Goal: Find specific page/section: Find specific page/section

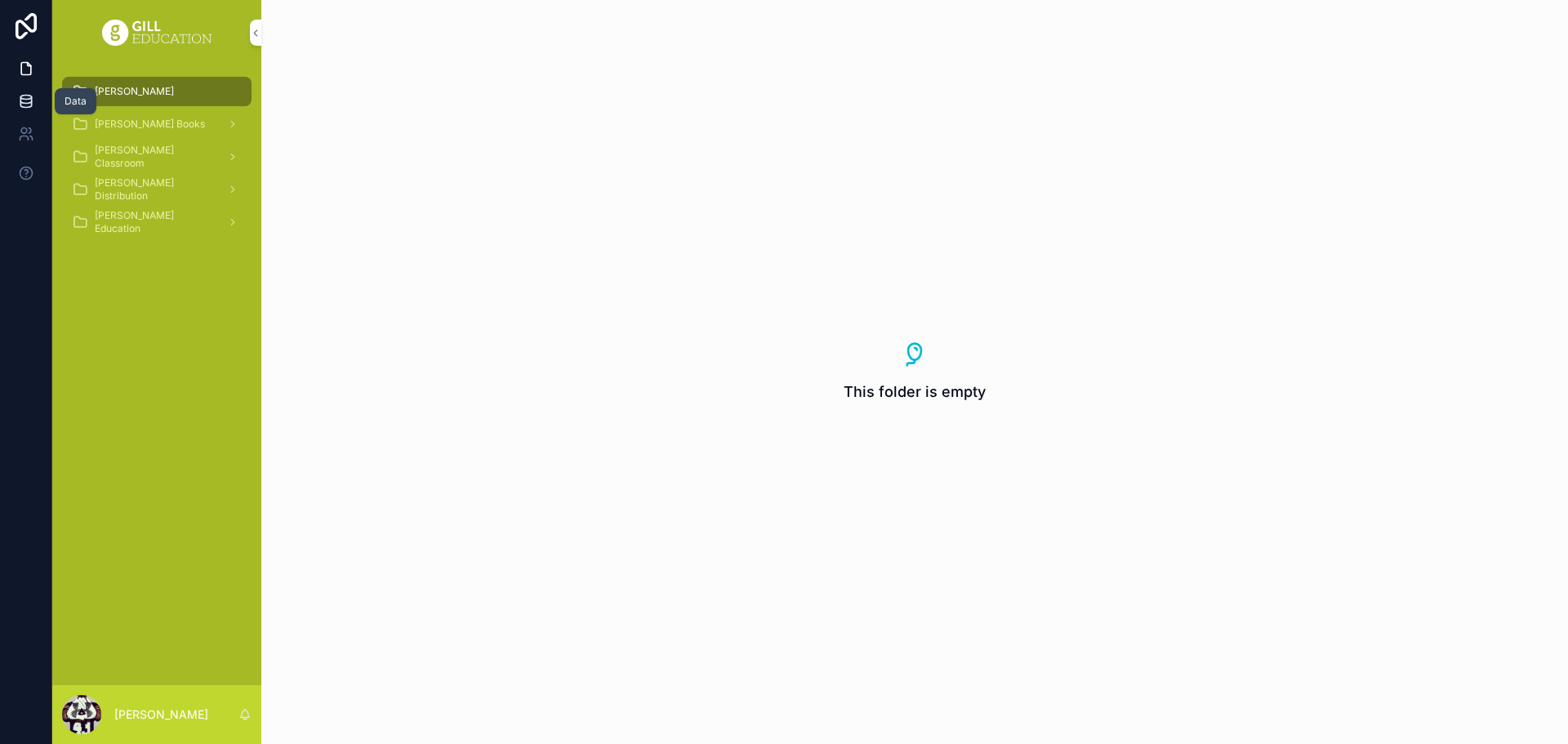
click at [27, 103] on icon at bounding box center [25, 100] width 11 height 7
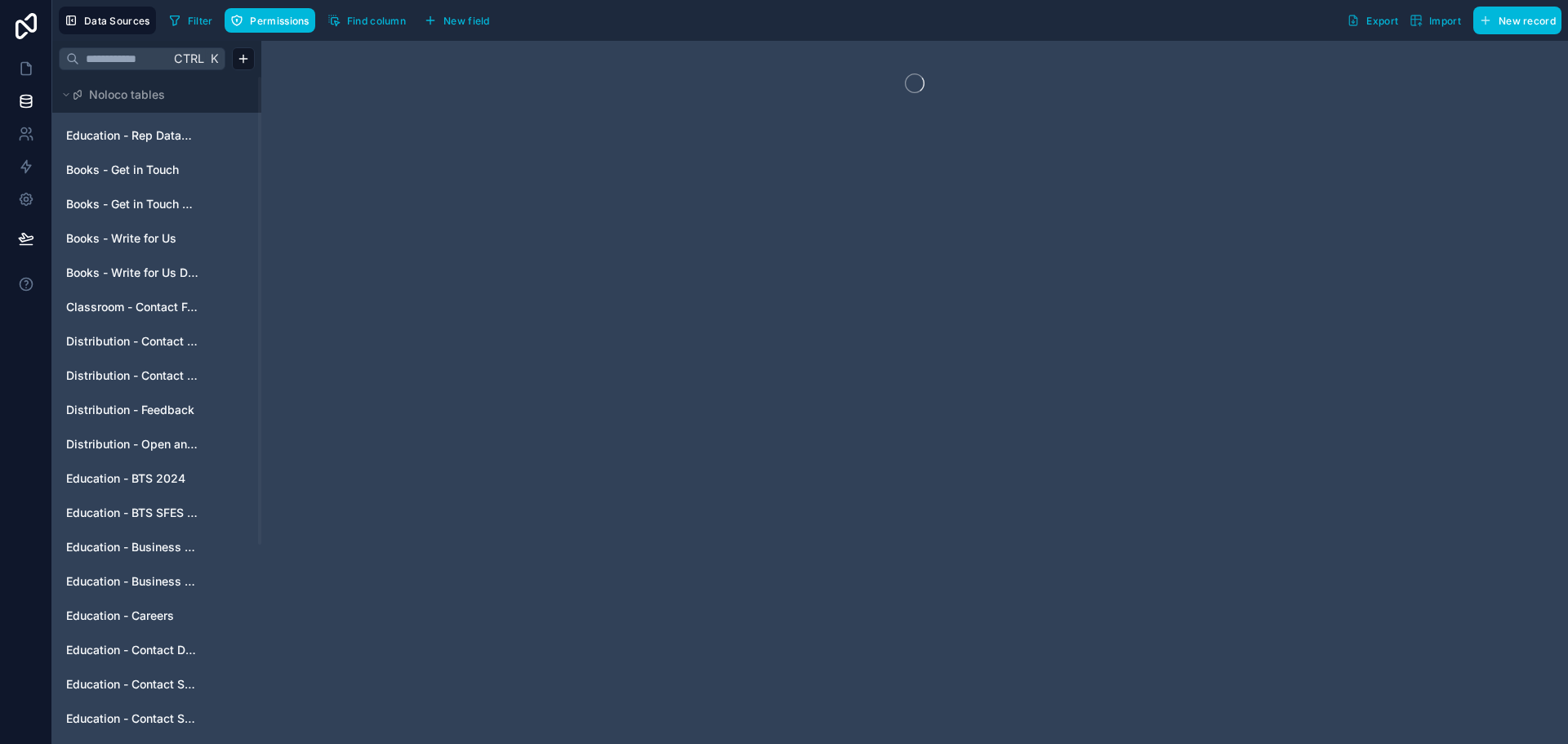
click at [134, 338] on span "Distribution - Contact Us" at bounding box center [132, 340] width 132 height 16
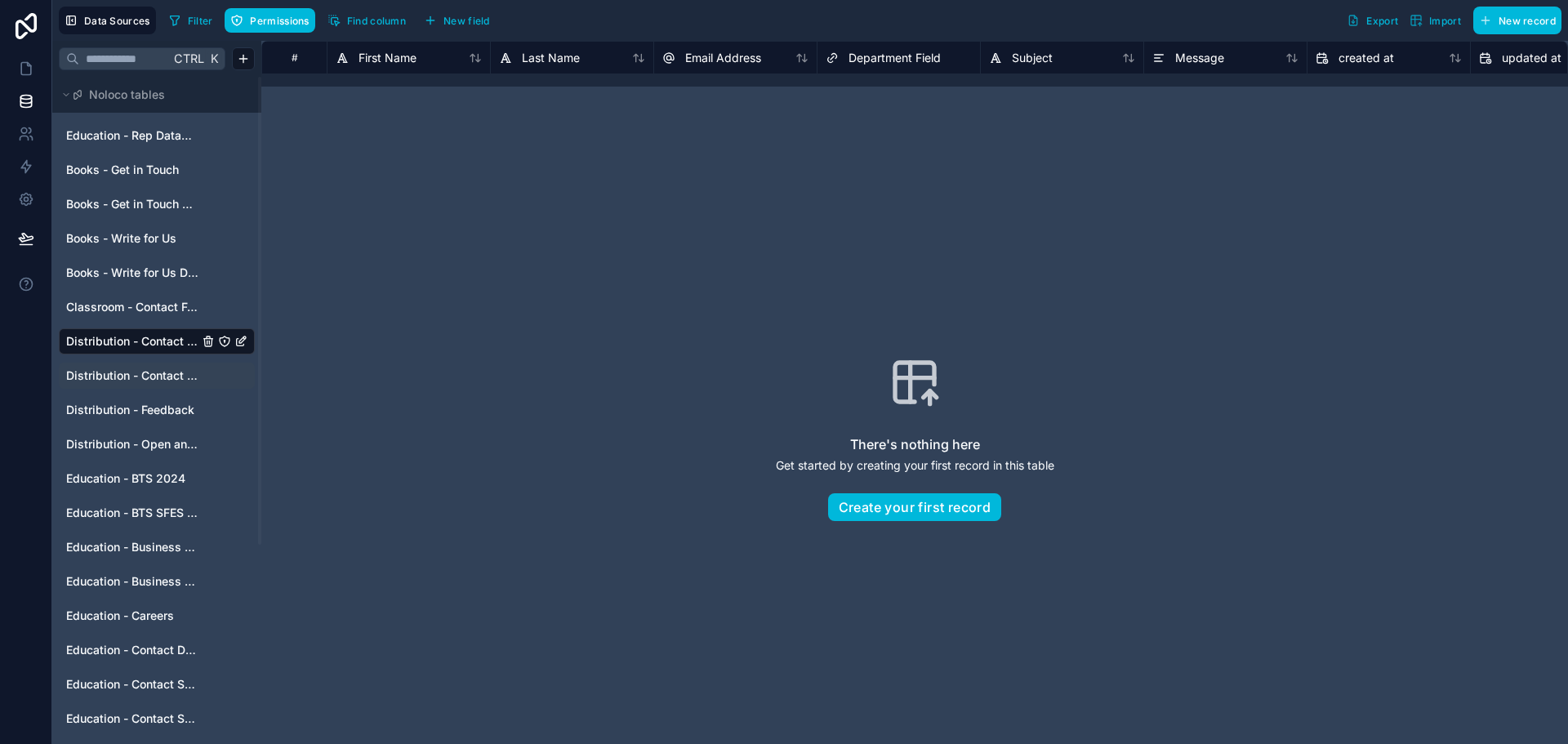
click at [115, 378] on span "Distribution - Contact Us Depts" at bounding box center [132, 375] width 132 height 16
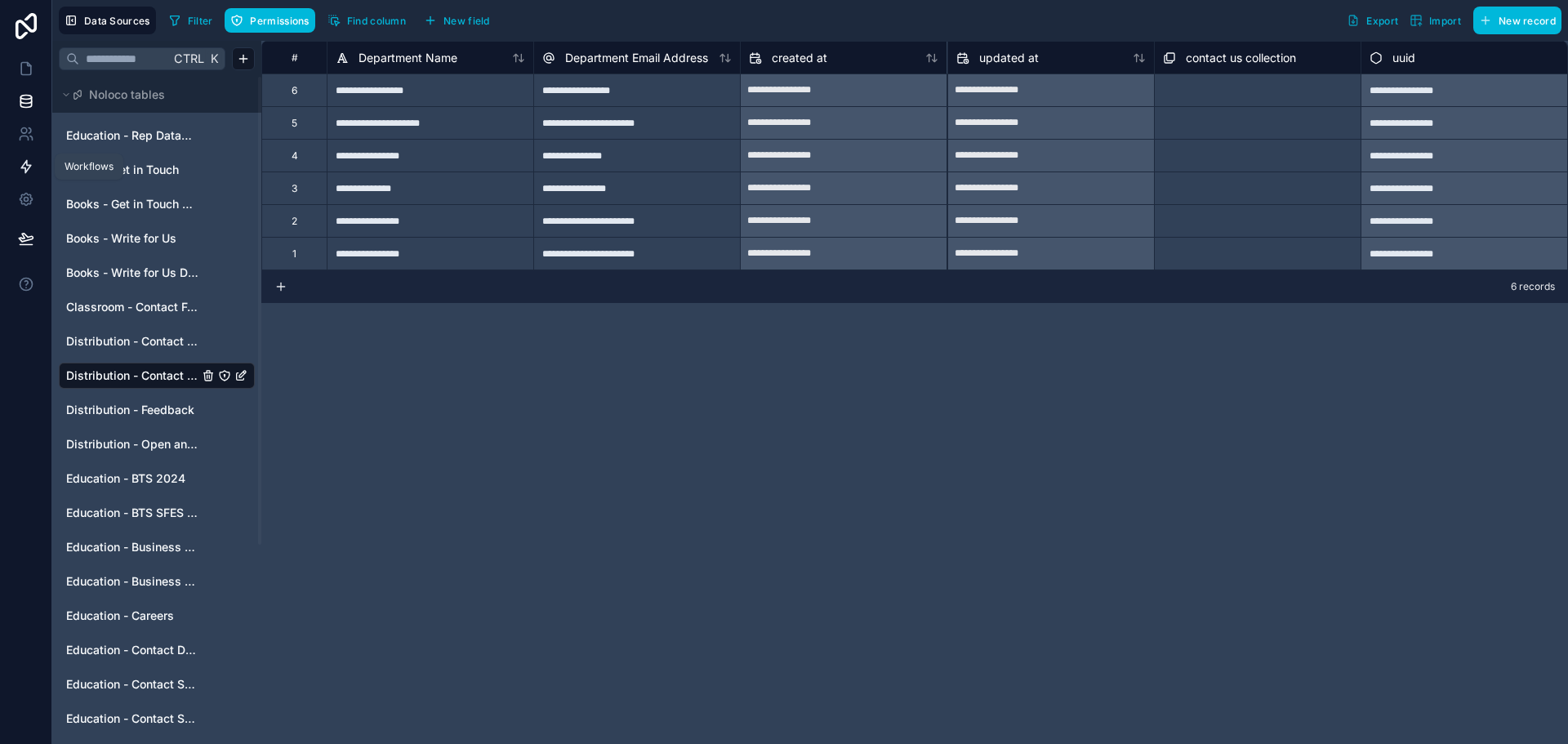
click at [18, 163] on icon at bounding box center [26, 166] width 16 height 16
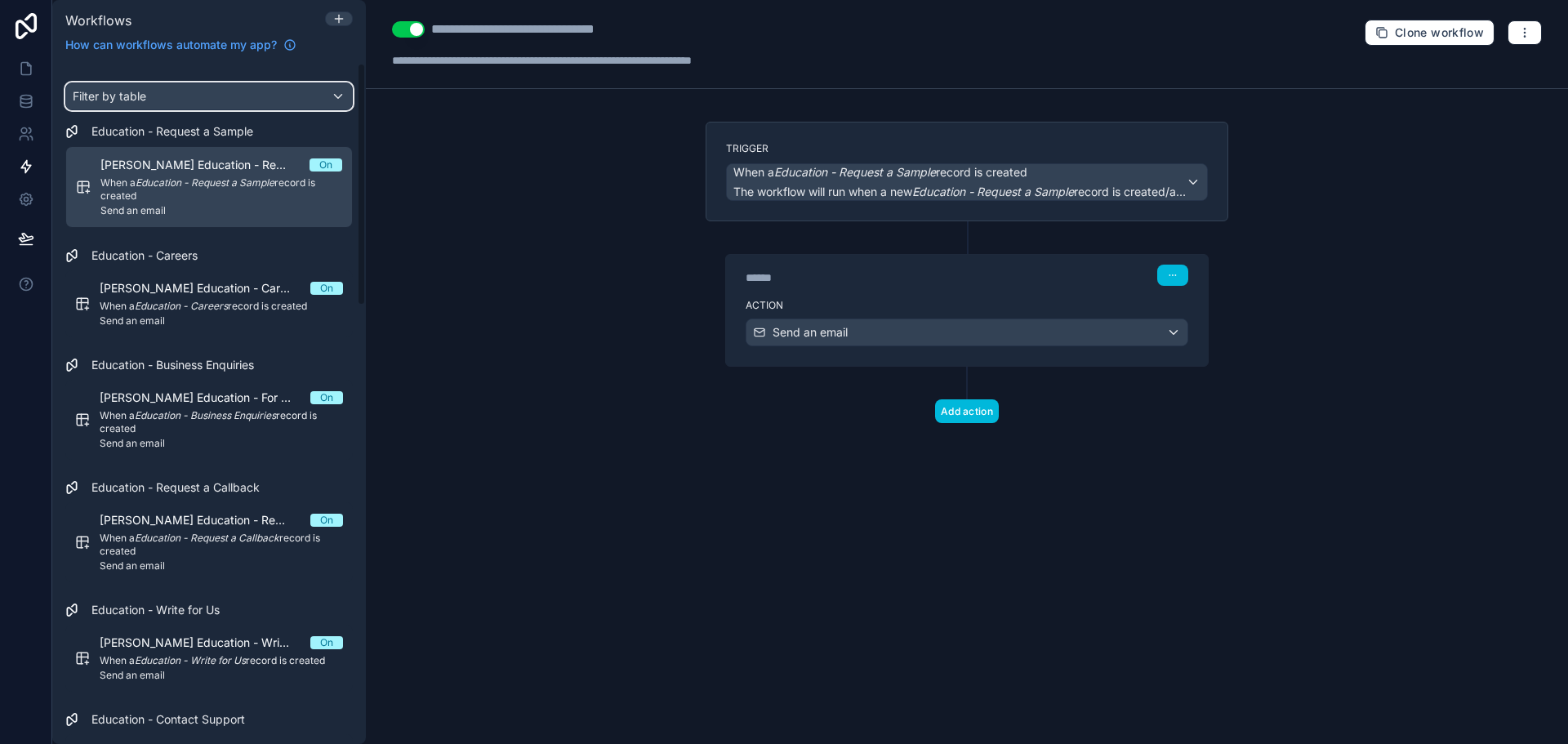
click at [254, 98] on div "Filter by table" at bounding box center [209, 96] width 286 height 26
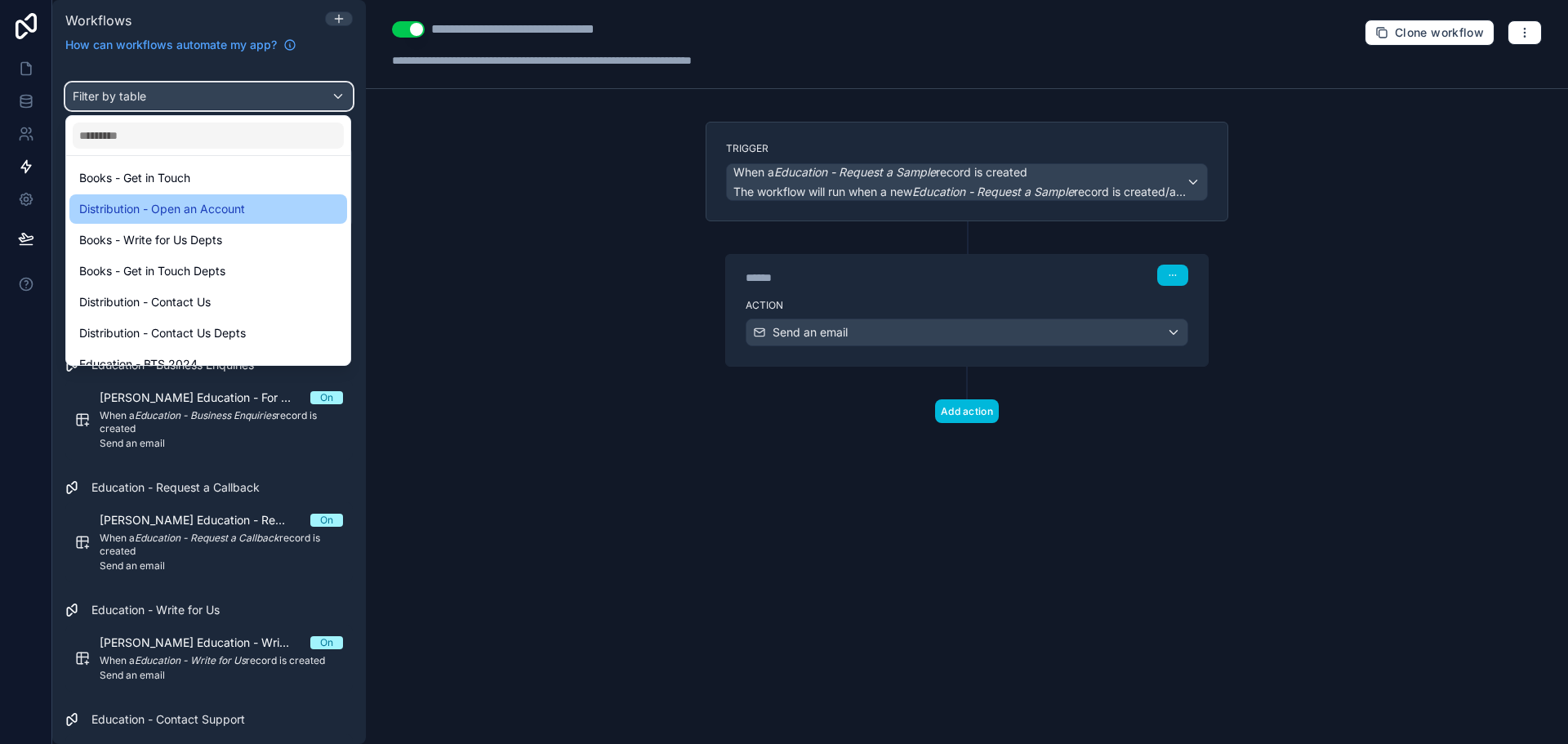
scroll to position [490, 0]
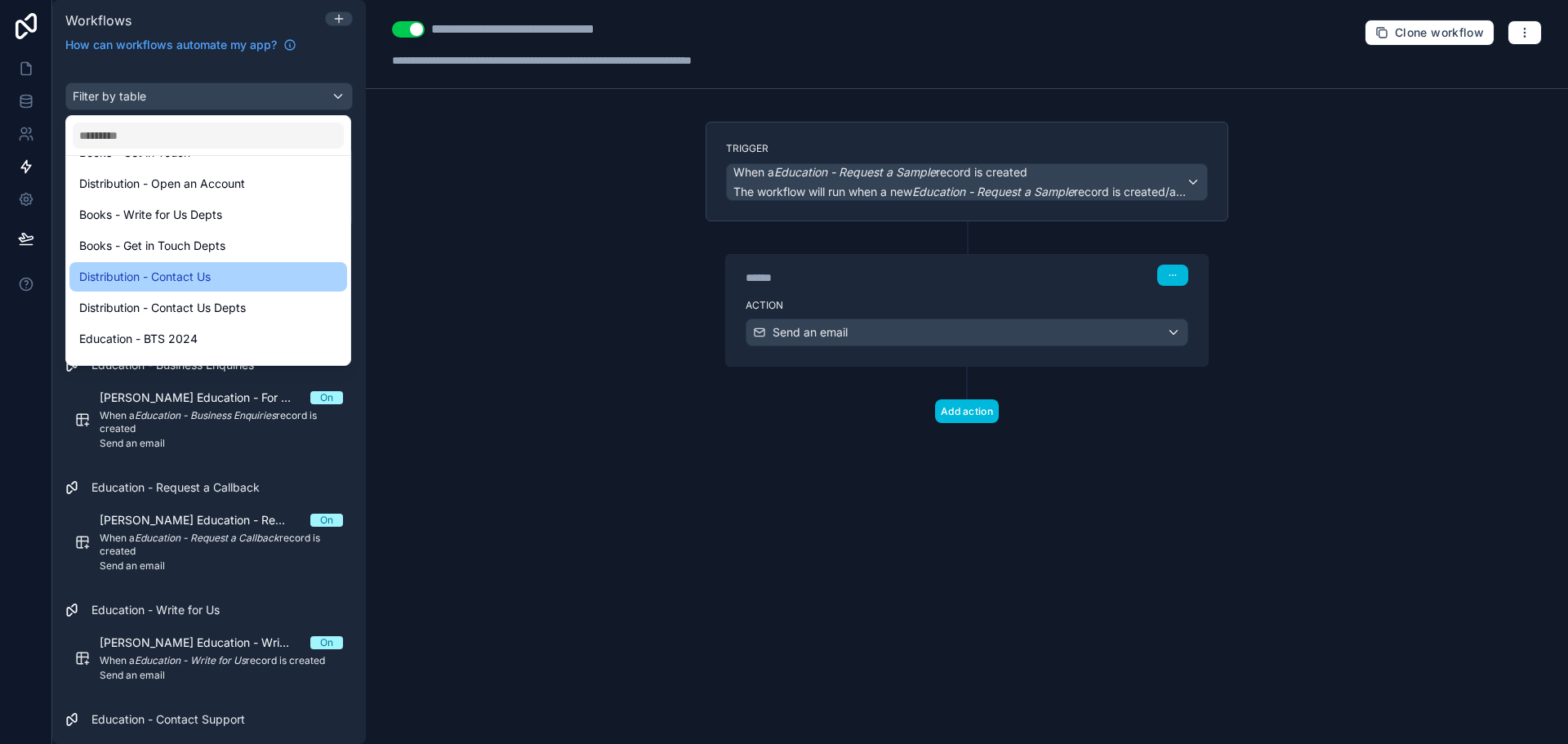
click at [120, 277] on span "Distribution - Contact Us" at bounding box center [146, 276] width 132 height 19
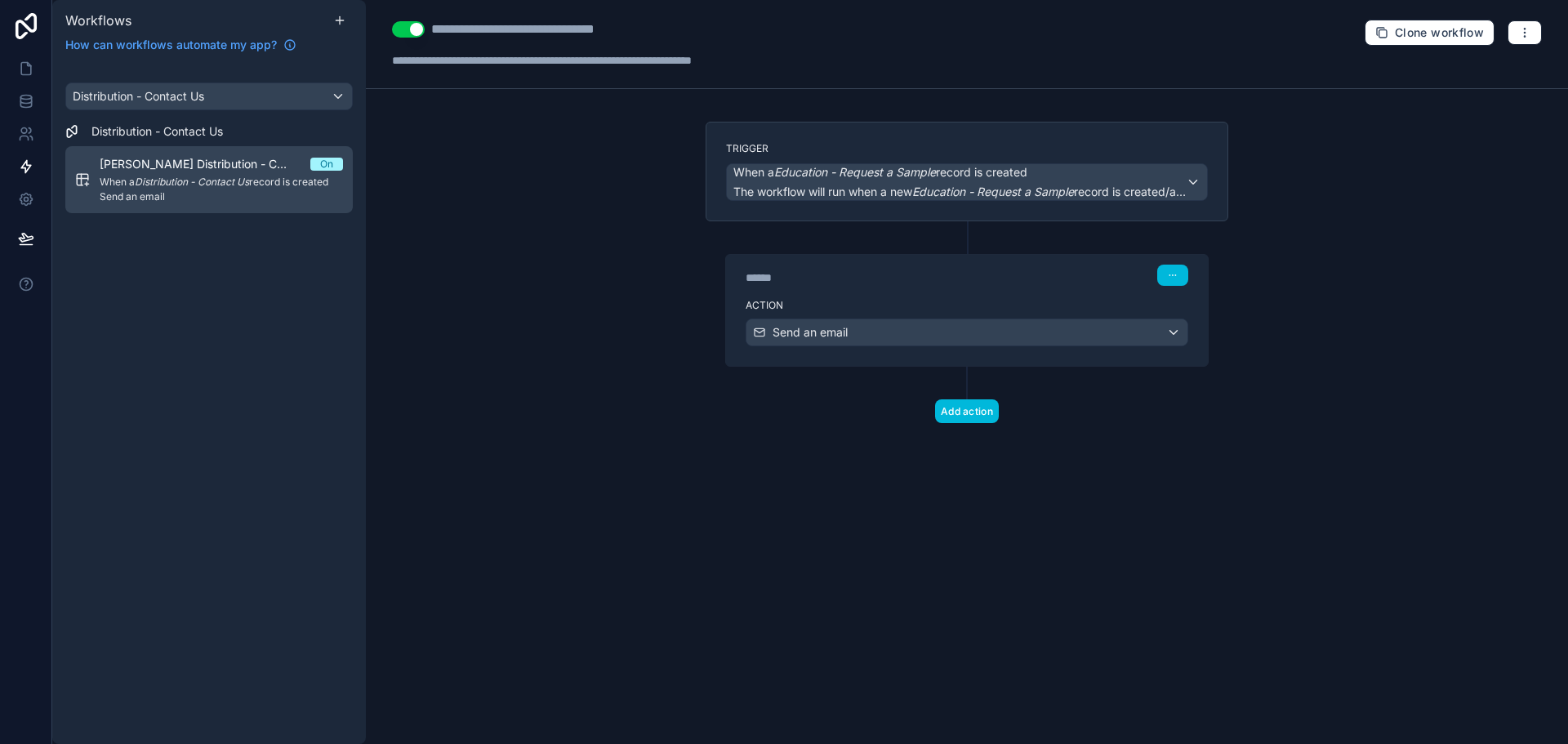
click at [210, 183] on em "Distribution - Contact Us" at bounding box center [192, 181] width 114 height 13
click at [866, 281] on div "******" at bounding box center [868, 277] width 245 height 16
click at [903, 257] on div "****** Step 1" at bounding box center [966, 274] width 482 height 38
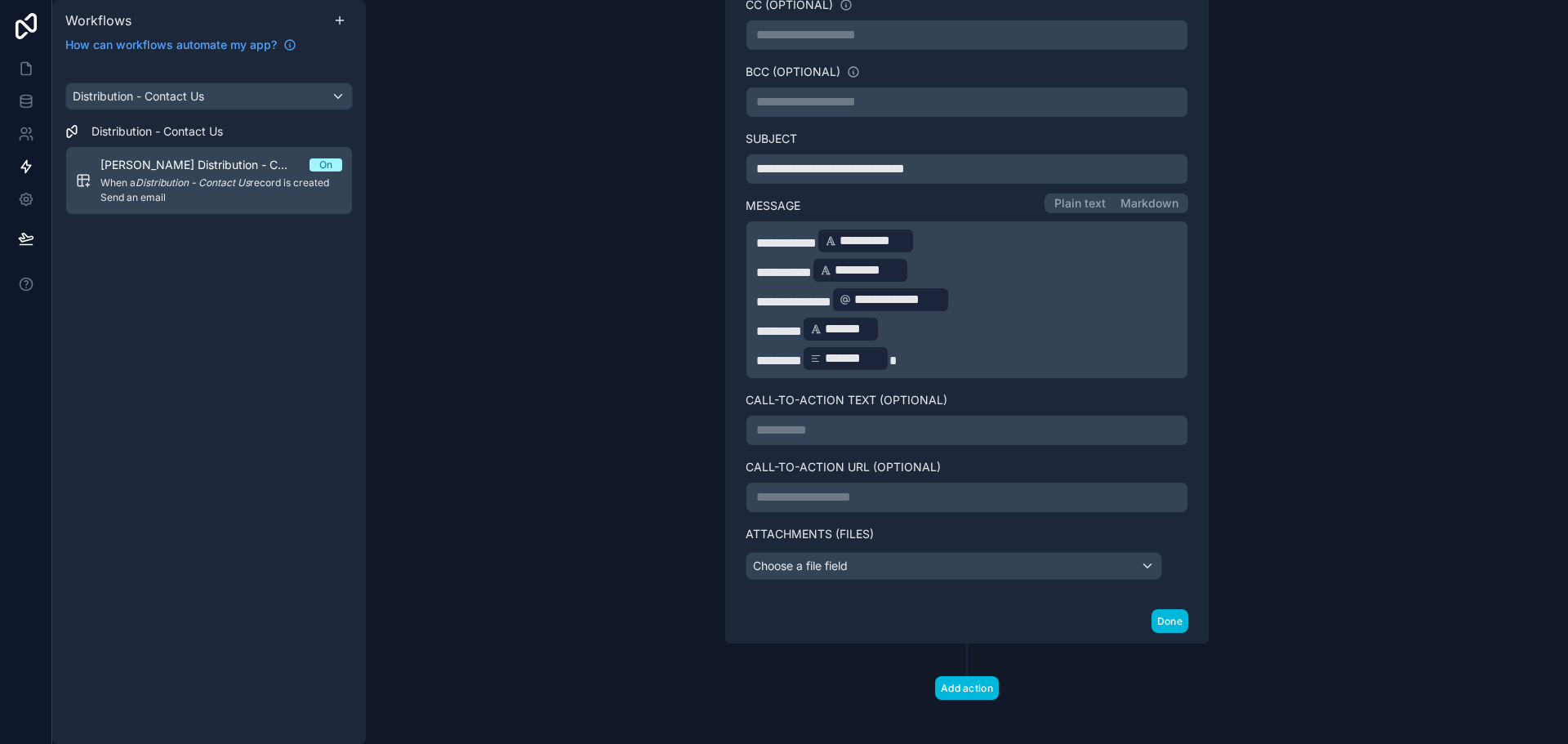
scroll to position [474, 0]
